Goal: Find specific page/section: Find specific page/section

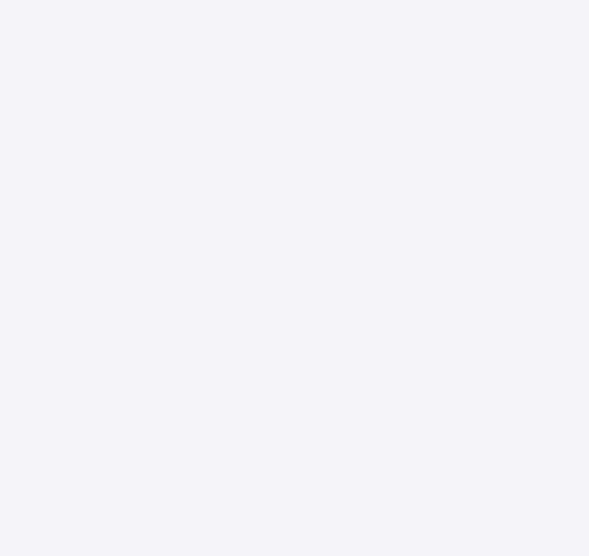
click at [344, 187] on div "New Update Available Hello there, You can install SAFSIMS on your device for ea…" at bounding box center [294, 278] width 589 height 556
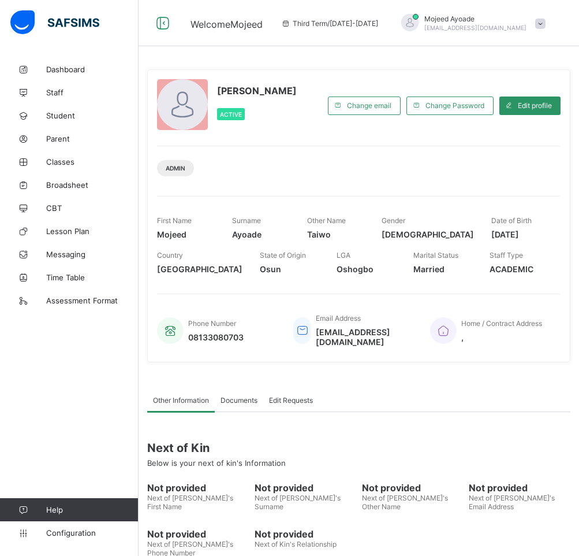
click at [60, 116] on span "Student" at bounding box center [92, 115] width 92 height 9
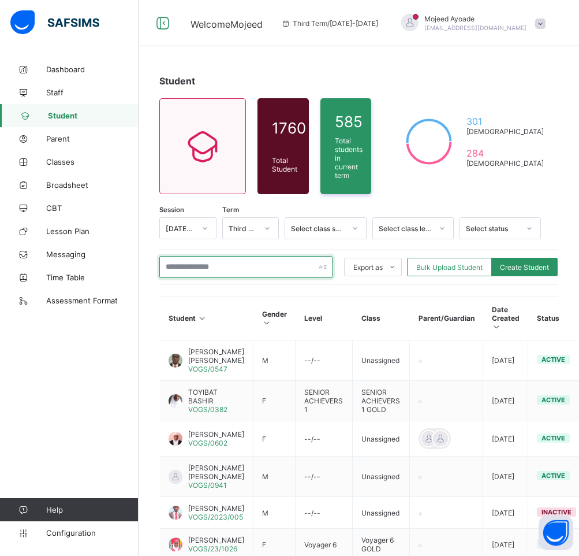
click at [208, 264] on input "text" at bounding box center [245, 267] width 173 height 22
click at [244, 265] on input "text" at bounding box center [245, 267] width 173 height 22
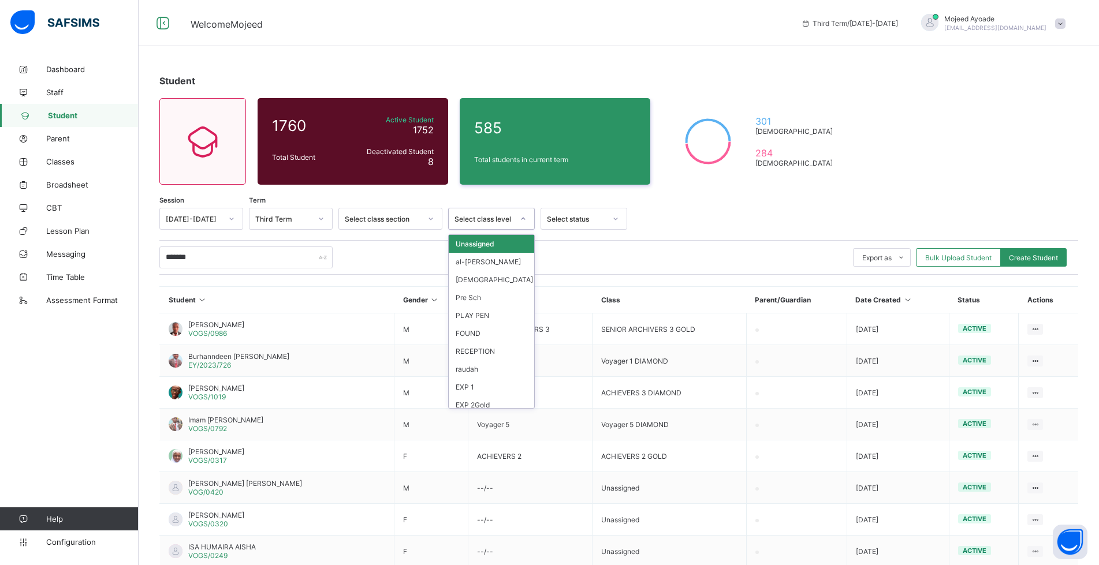
click at [504, 215] on div "Select class level" at bounding box center [484, 219] width 59 height 9
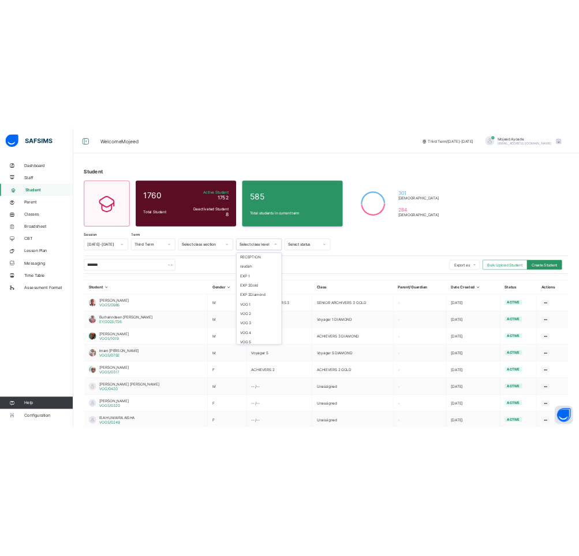
scroll to position [289, 0]
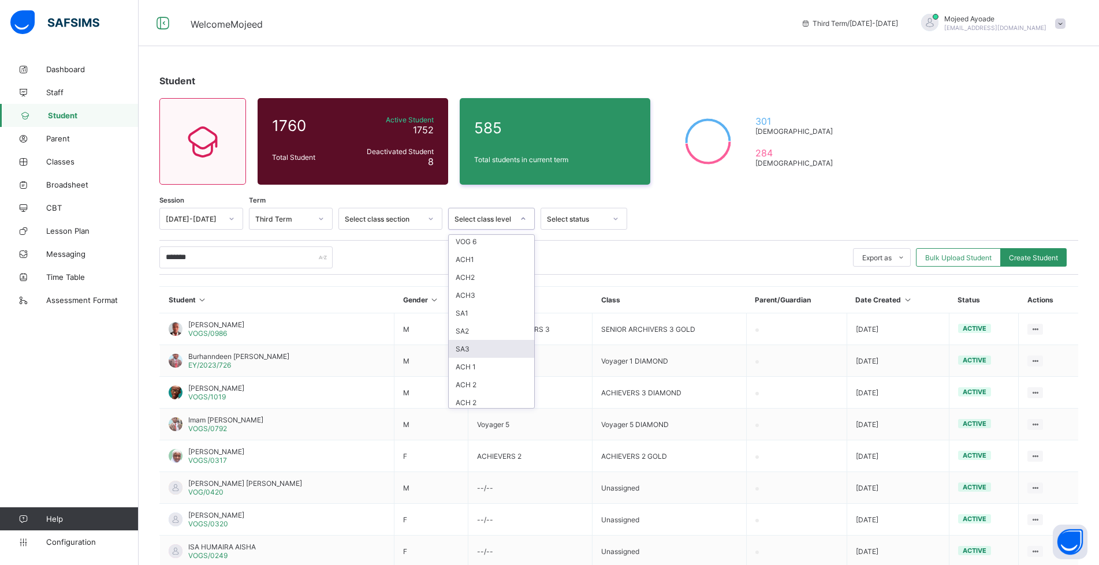
click at [476, 354] on div "SA3" at bounding box center [491, 349] width 85 height 18
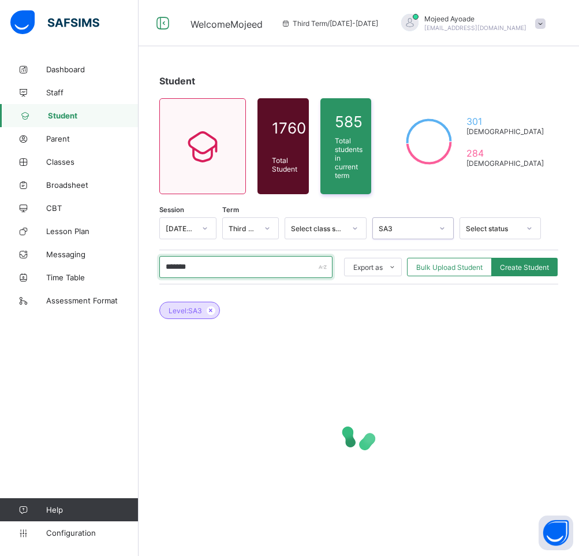
click at [208, 267] on input "*******" at bounding box center [245, 267] width 173 height 22
type input "*"
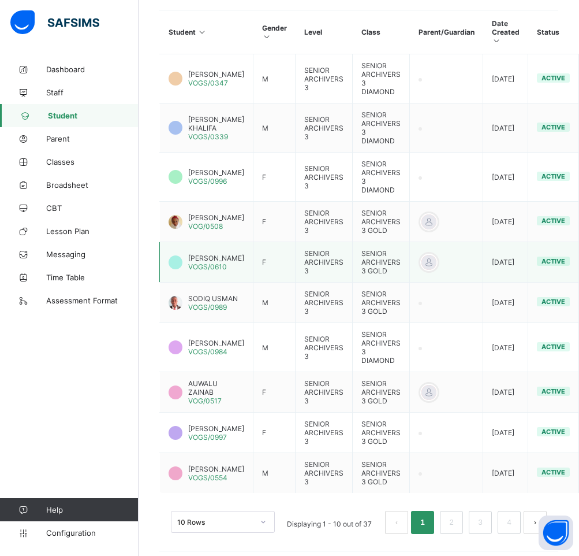
scroll to position [338, 0]
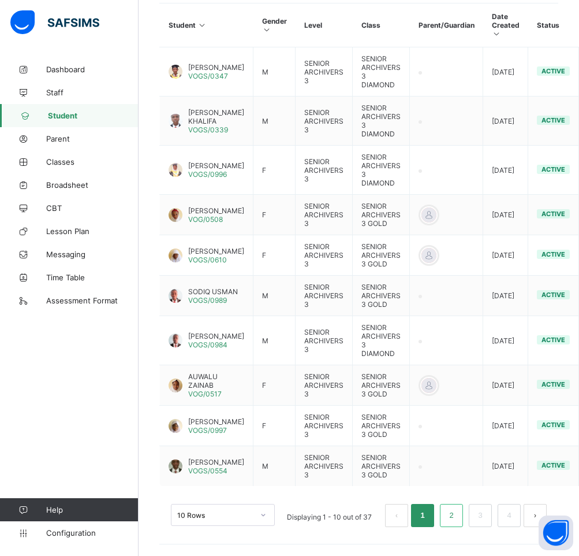
click at [457, 509] on link "2" at bounding box center [451, 515] width 11 height 15
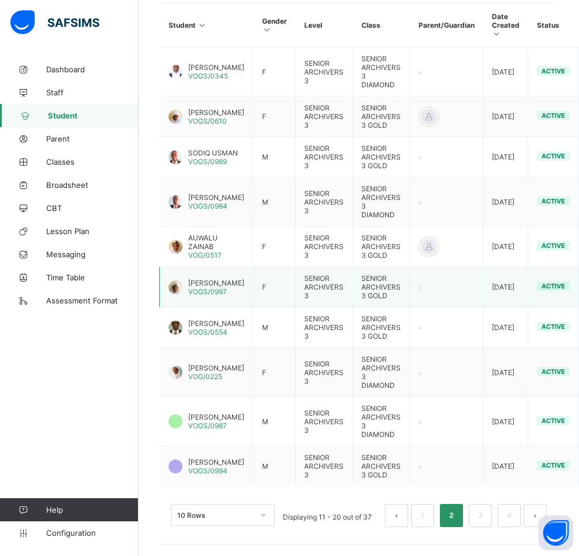
scroll to position [347, 0]
click at [486, 516] on link "3" at bounding box center [480, 515] width 11 height 15
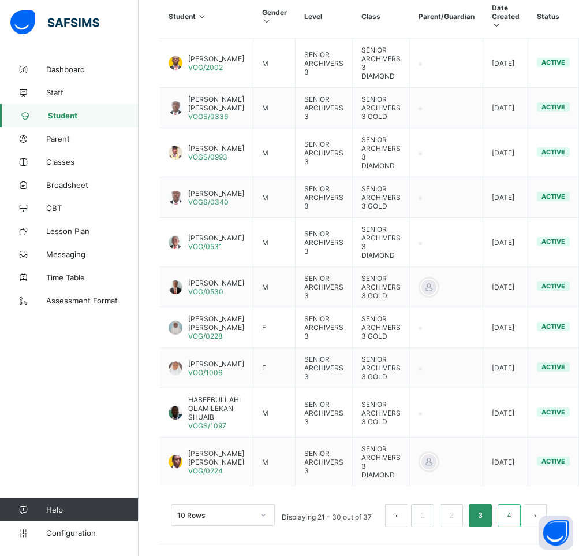
click at [515, 515] on link "4" at bounding box center [509, 515] width 11 height 15
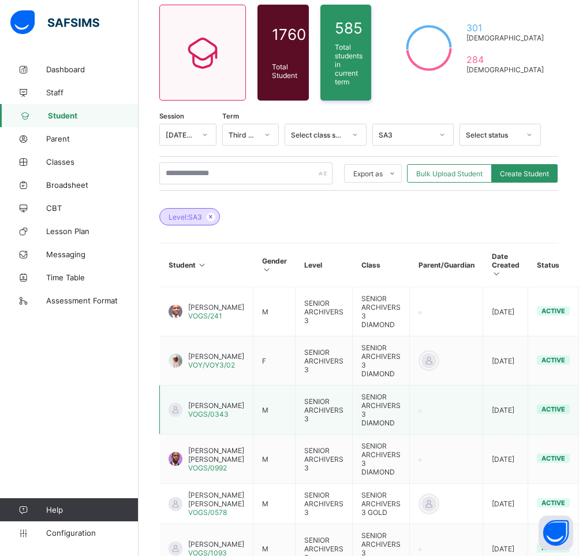
scroll to position [44, 0]
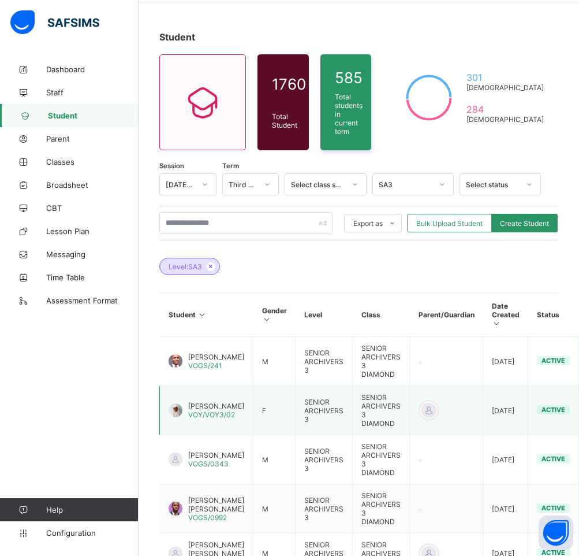
click at [211, 404] on span "[PERSON_NAME]" at bounding box center [216, 405] width 56 height 9
